Goal: Find specific page/section: Find specific page/section

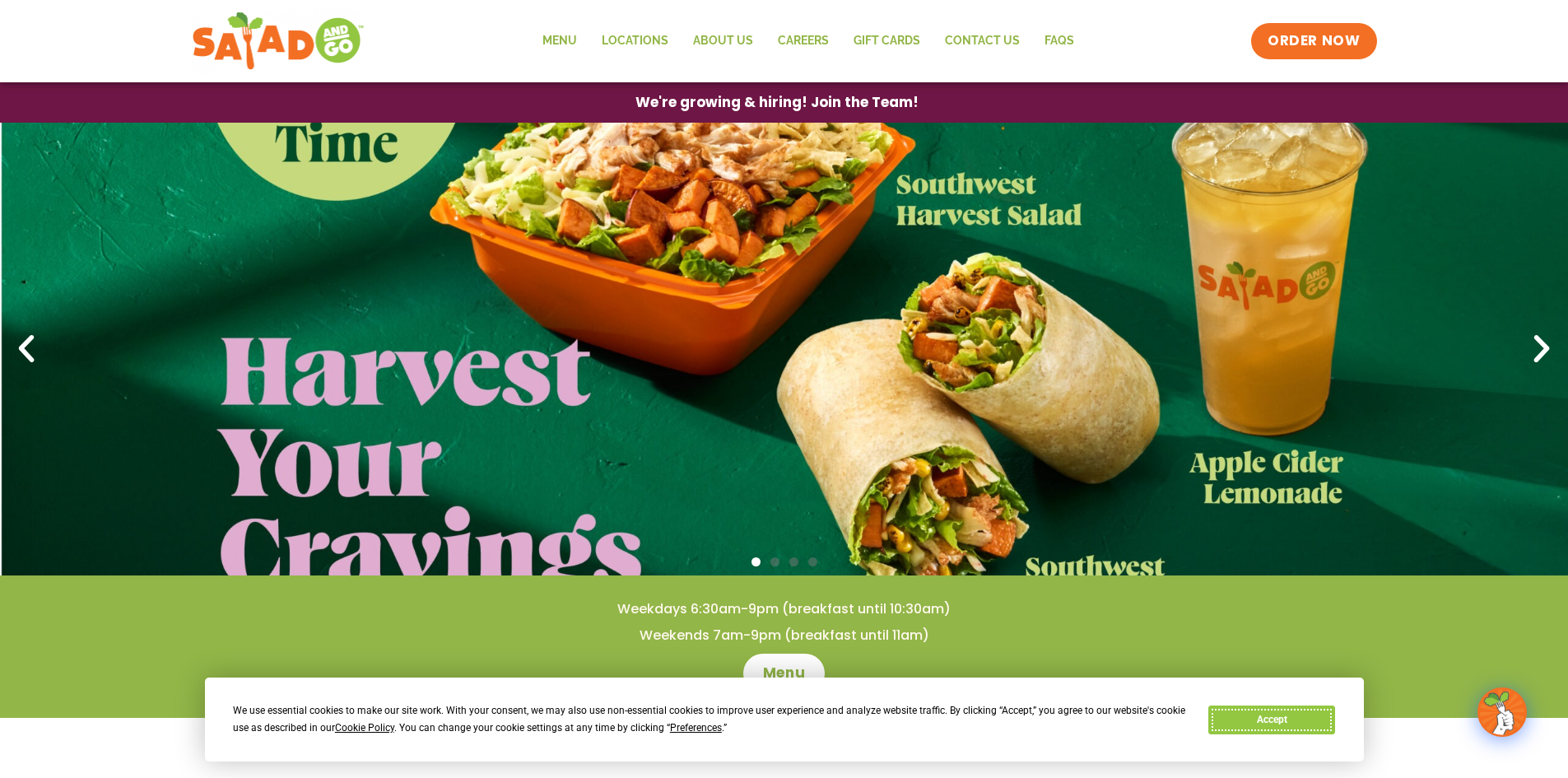
click at [1284, 722] on button "Accept" at bounding box center [1272, 720] width 127 height 29
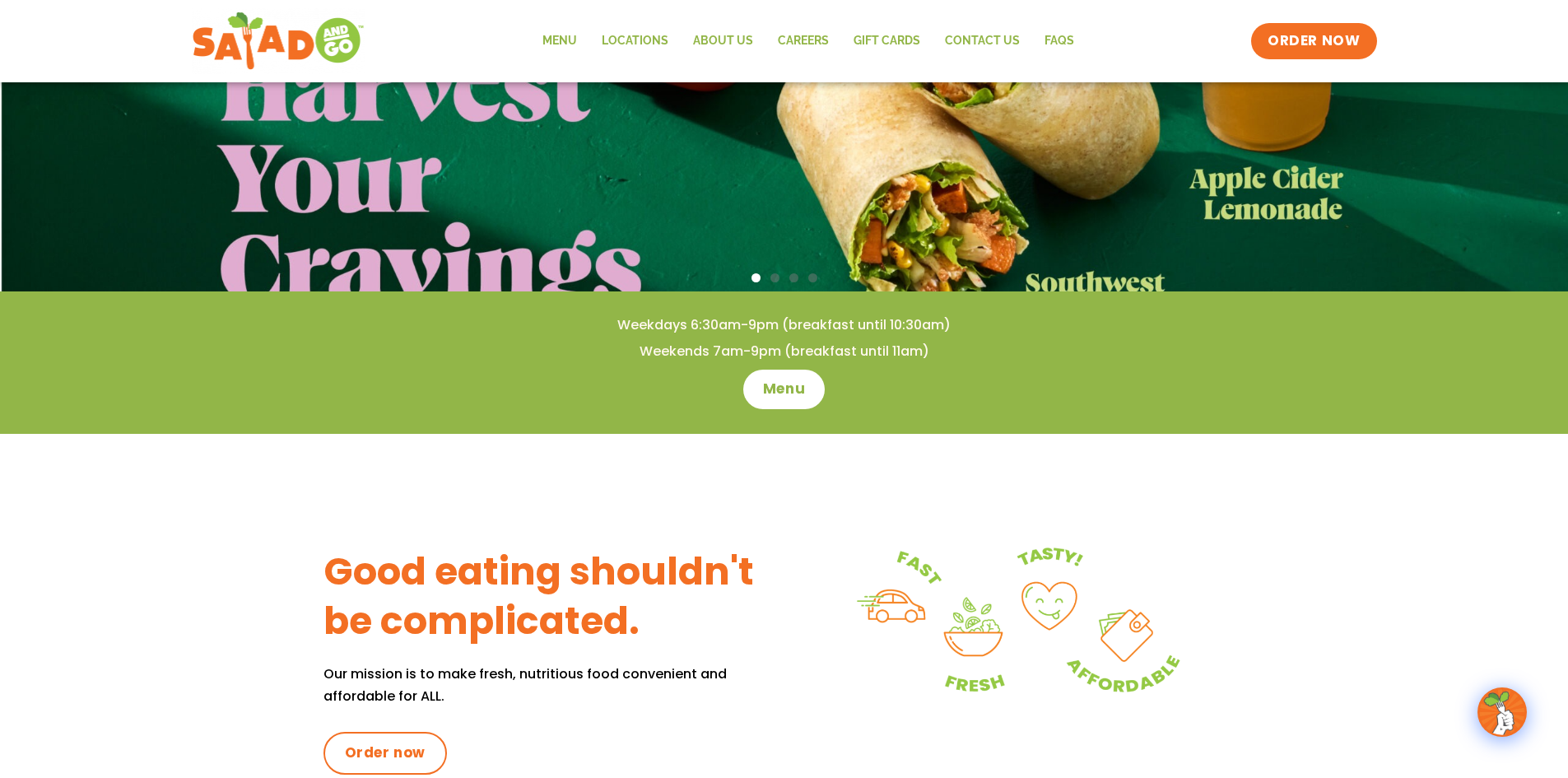
scroll to position [247, 0]
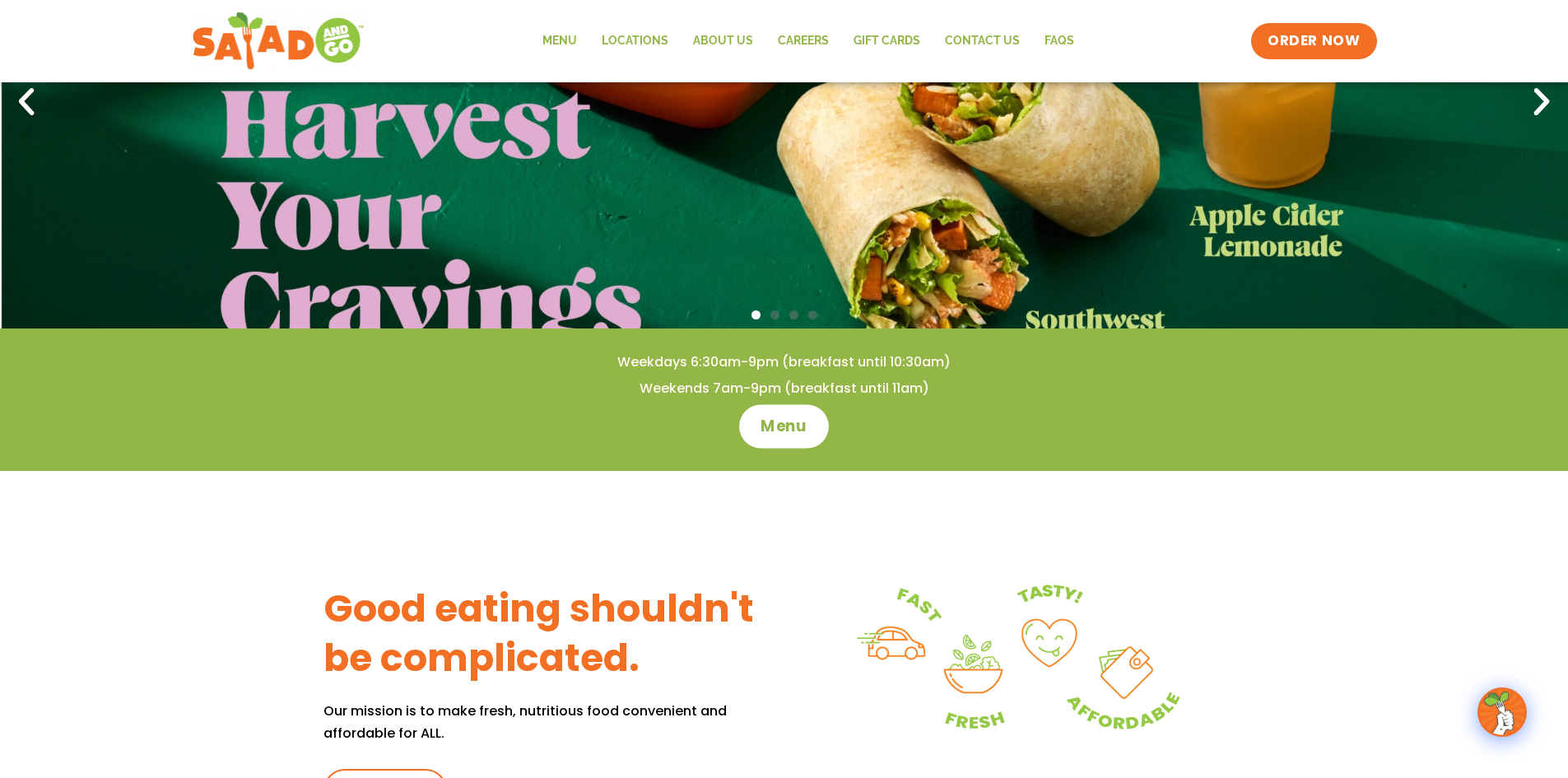
click at [790, 430] on span "Menu" at bounding box center [783, 426] width 47 height 22
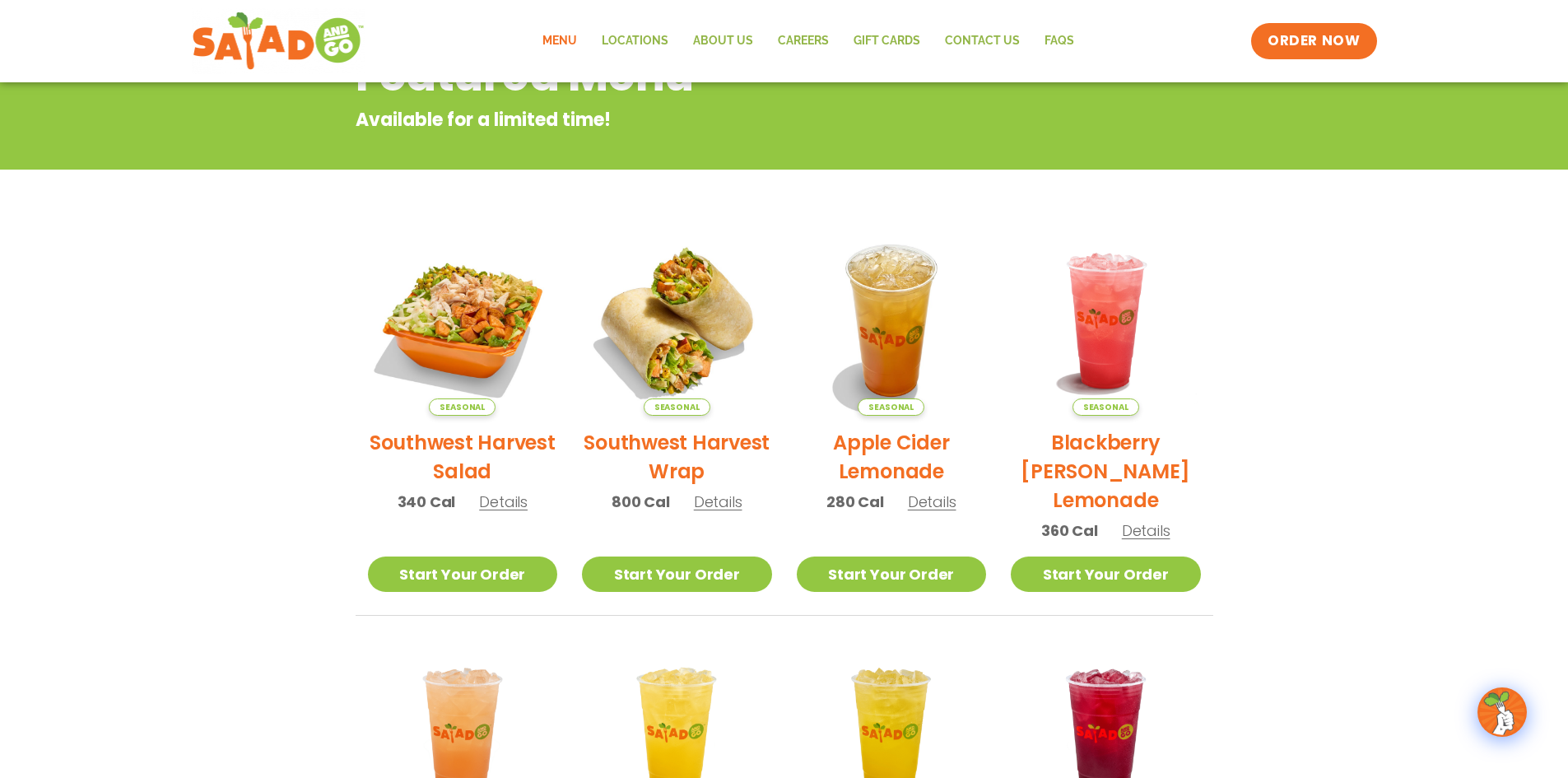
scroll to position [196, 0]
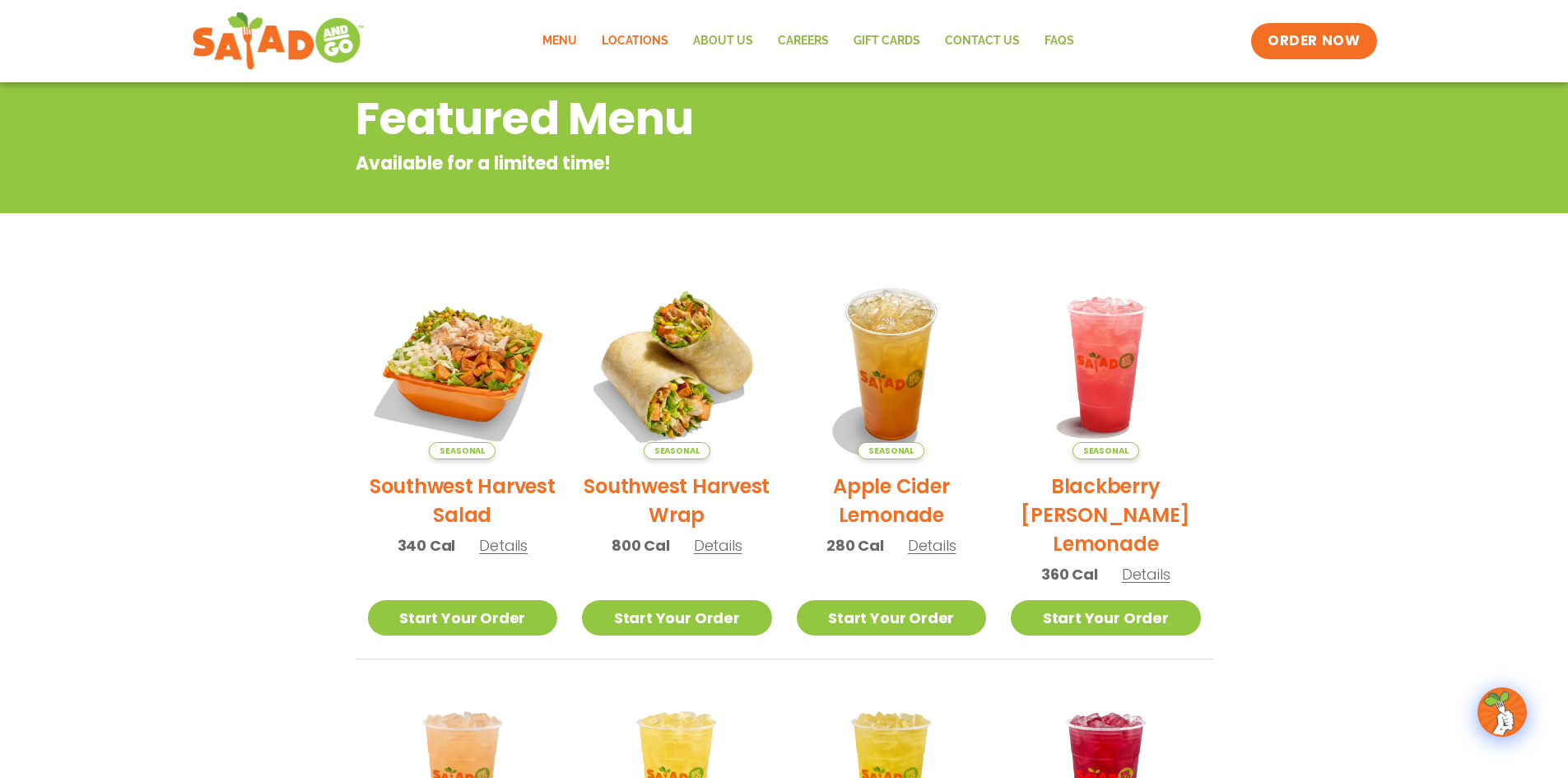
click at [639, 44] on link "Locations" at bounding box center [635, 41] width 91 height 38
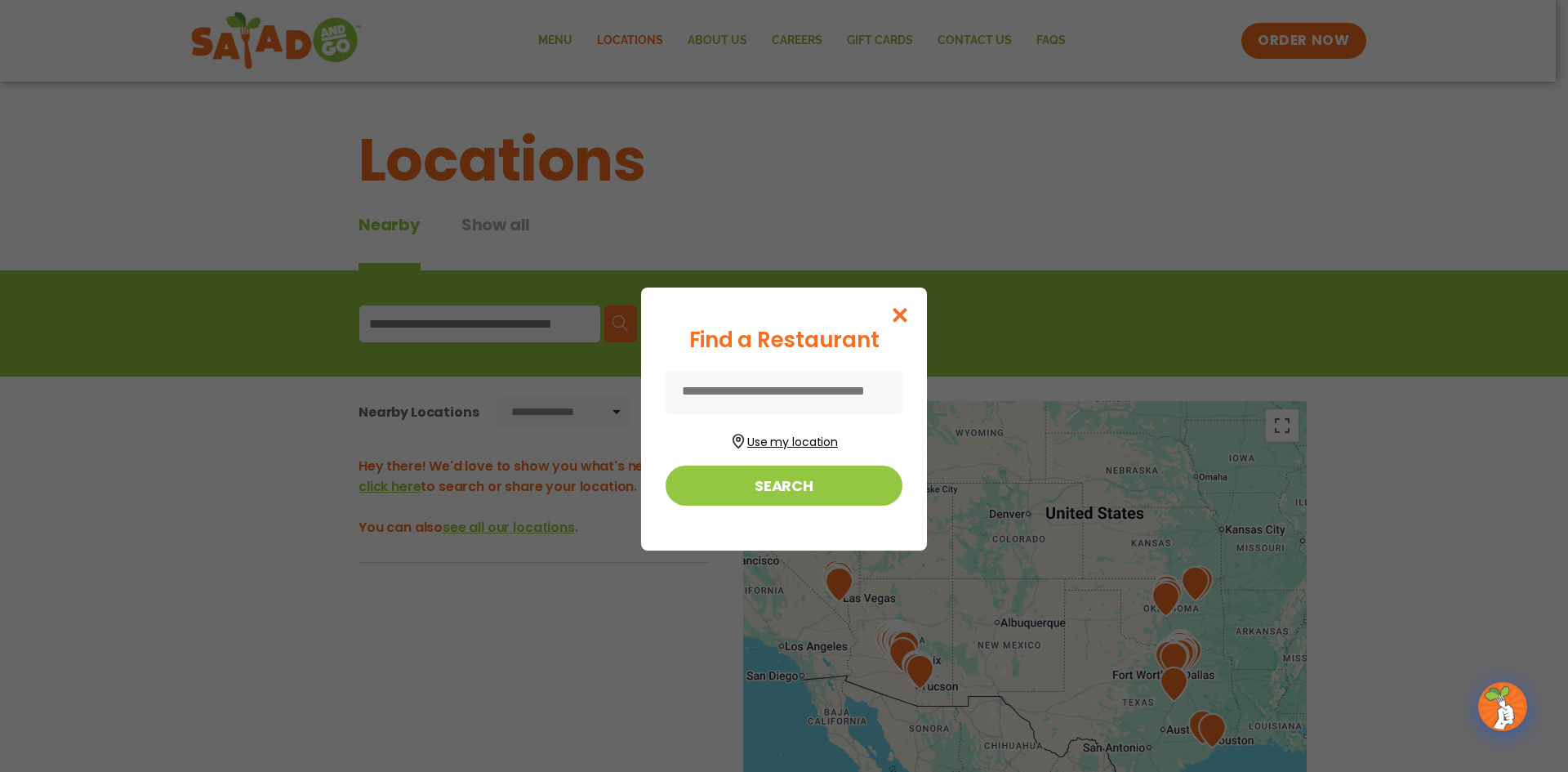
click at [777, 446] on button "Use my location" at bounding box center [784, 440] width 237 height 22
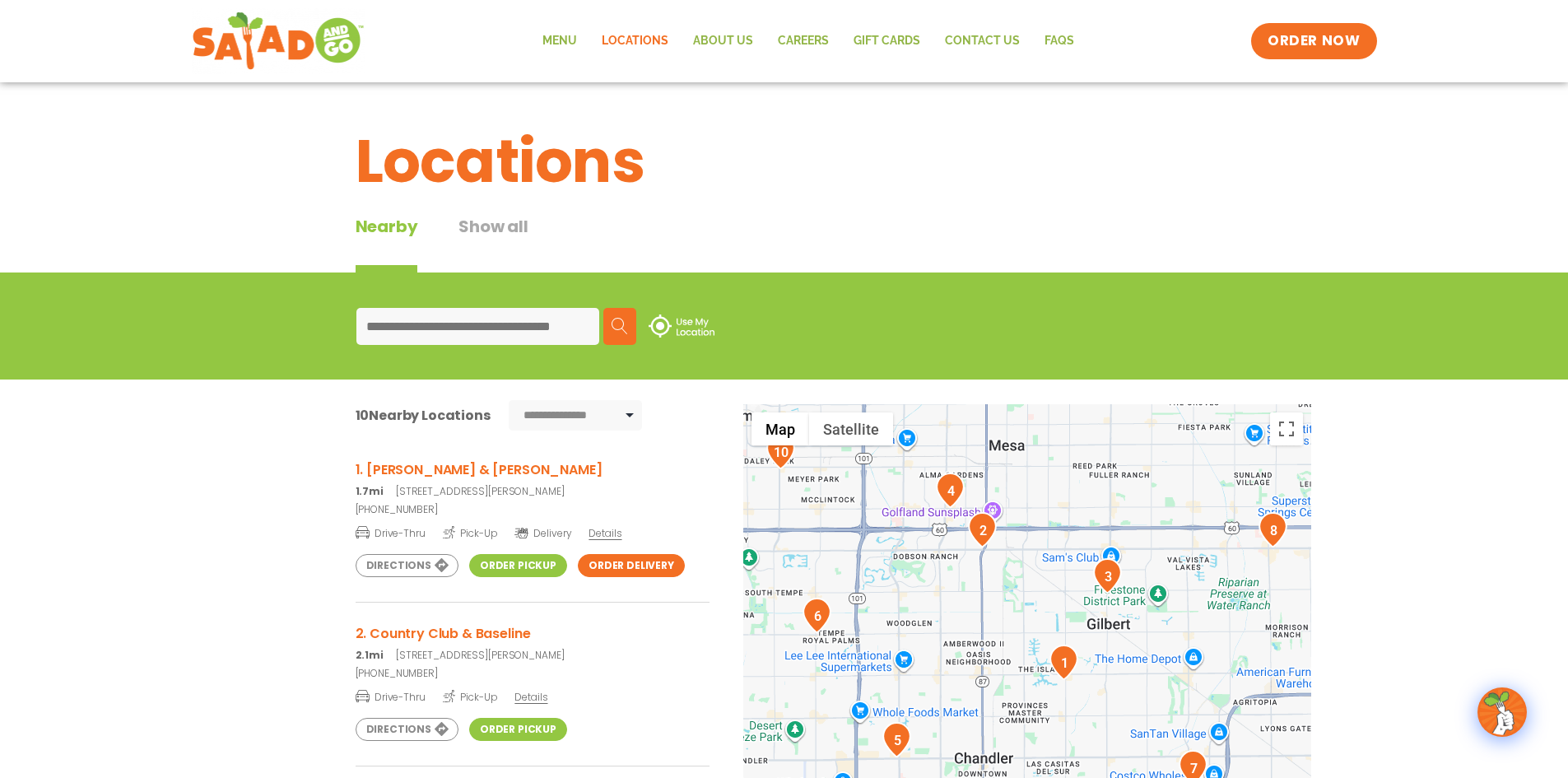
click at [505, 566] on link "Order Pickup" at bounding box center [517, 565] width 98 height 23
